Goal: Transaction & Acquisition: Book appointment/travel/reservation

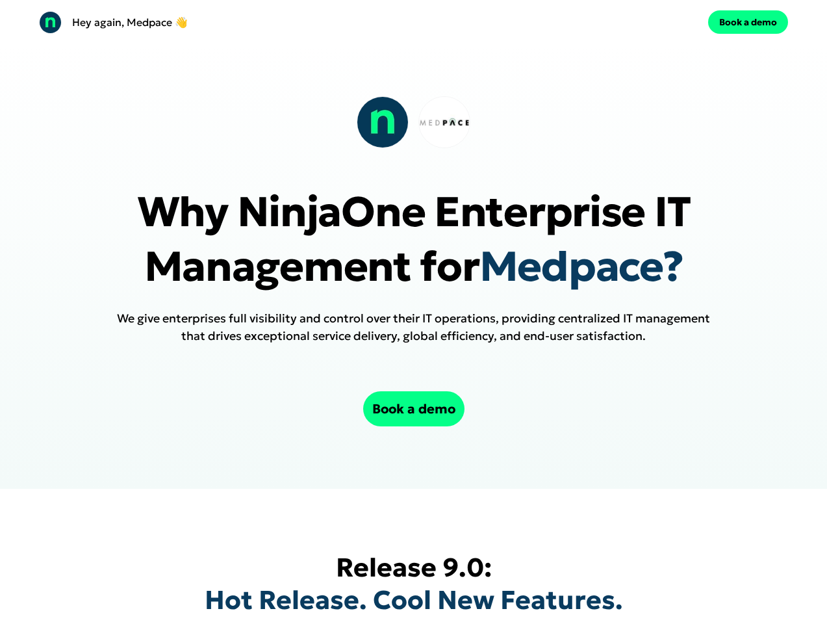
click at [413, 22] on div "Hey again, Medpace 👋 Book a demo" at bounding box center [413, 22] width 827 height 44
click at [224, 22] on div "Hey again, Medpace 👋" at bounding box center [224, 22] width 370 height 23
click at [604, 22] on div "Book a demo" at bounding box center [604, 21] width 370 height 23
click at [748, 22] on button "Book a demo" at bounding box center [749, 21] width 80 height 23
click at [413, 122] on div at bounding box center [414, 122] width 114 height 52
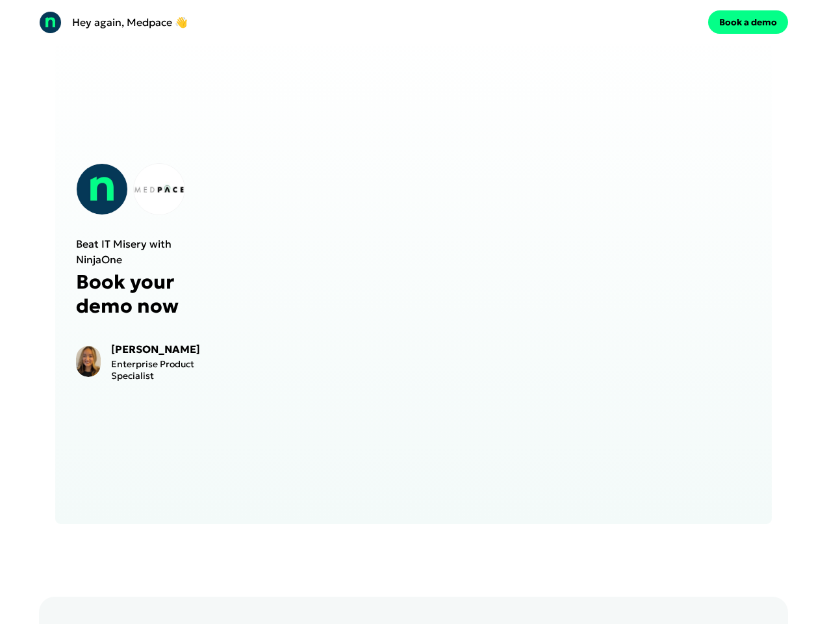
click at [413, 409] on iframe at bounding box center [491, 273] width 520 height 462
